Goal: Task Accomplishment & Management: Complete application form

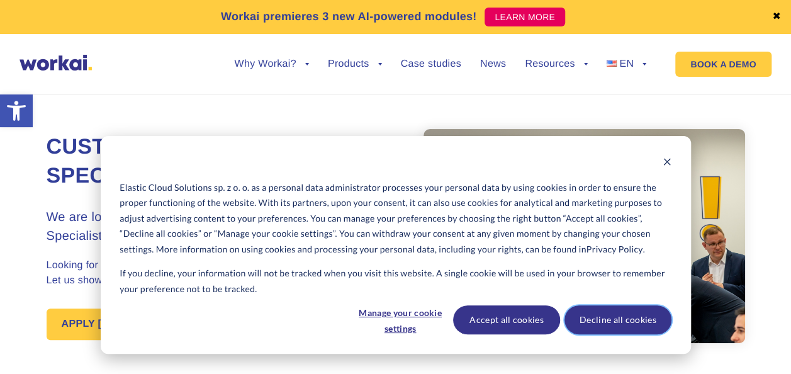
click at [619, 320] on button "Decline all cookies" at bounding box center [618, 319] width 107 height 29
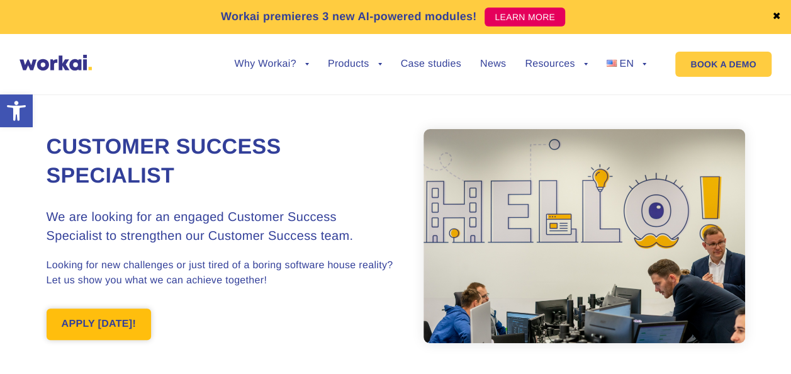
click at [105, 330] on link "APPLY [DATE]!" at bounding box center [99, 323] width 105 height 31
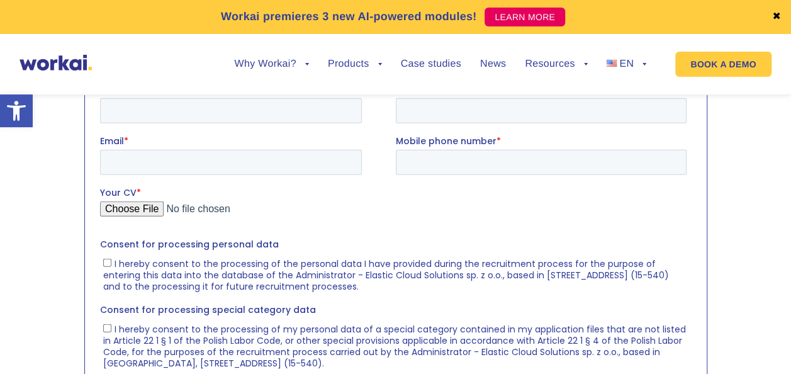
scroll to position [1479, 0]
click at [193, 107] on input "First name *" at bounding box center [230, 108] width 262 height 25
type input "[PERSON_NAME]"
type input "kyabega"
type input "[EMAIL_ADDRESS][DOMAIN_NAME]"
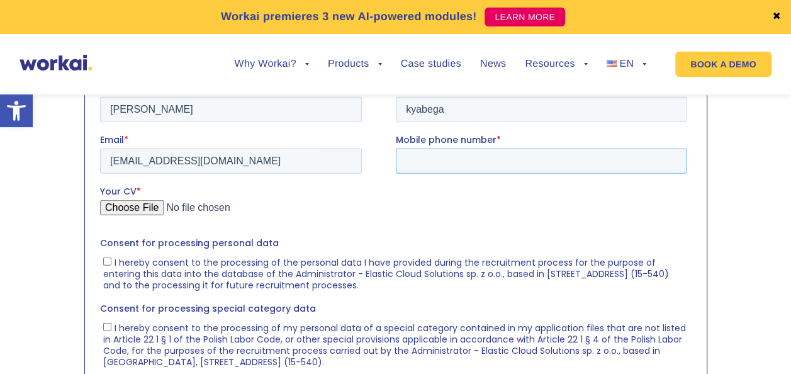
type input "[PHONE_NUMBER]"
click at [496, 188] on label "Your CV *" at bounding box center [395, 190] width 592 height 13
click at [496, 200] on input "Your CV *" at bounding box center [392, 212] width 587 height 25
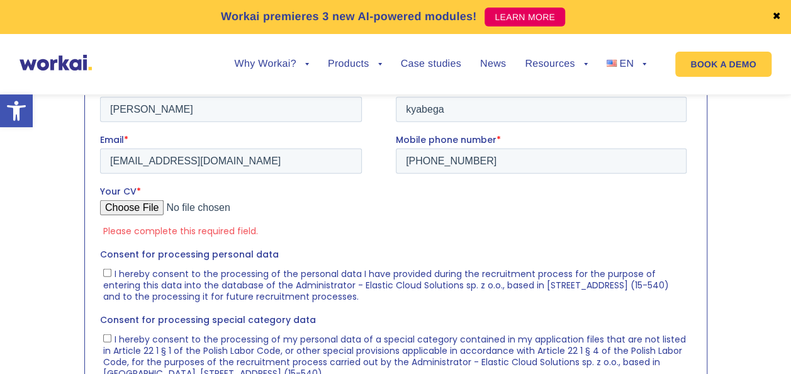
type input "C:\fakepath\[PERSON_NAME] CV - 2025.pdf"
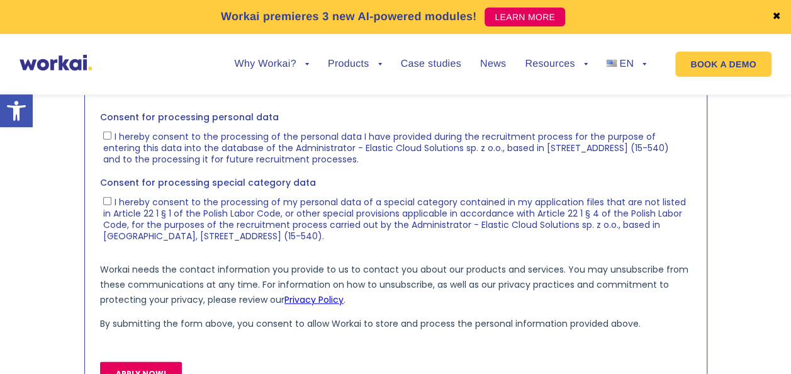
scroll to position [1668, 0]
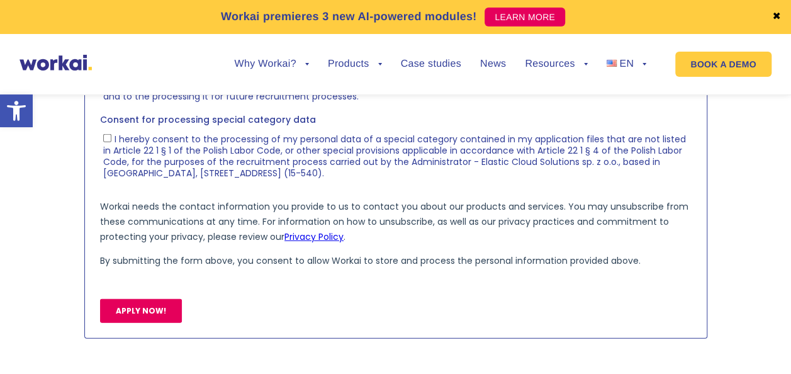
click at [141, 305] on input "APPLY NOW!" at bounding box center [140, 311] width 82 height 24
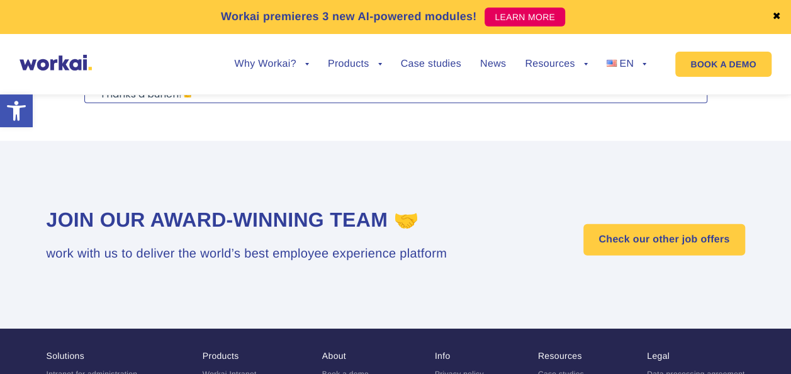
scroll to position [1416, 0]
